Goal: Navigation & Orientation: Go to known website

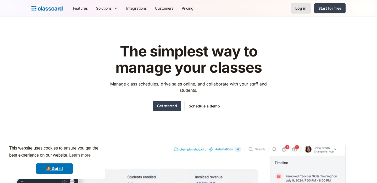
click at [303, 5] on div "Log in" at bounding box center [300, 7] width 11 height 5
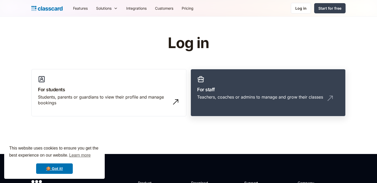
click at [252, 94] on div "Teachers, coaches or admins to manage and grow their classes" at bounding box center [260, 97] width 126 height 6
